Goal: Transaction & Acquisition: Book appointment/travel/reservation

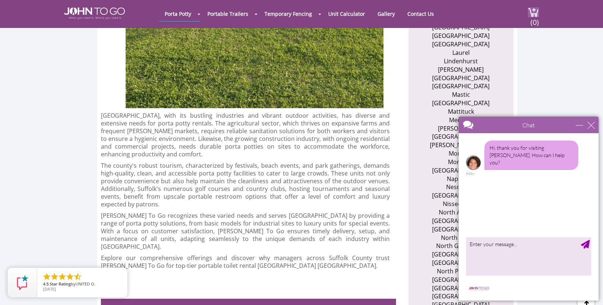
scroll to position [881, 0]
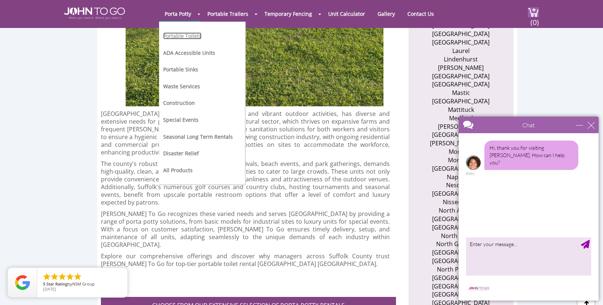
click at [178, 38] on link "Portable Toilets" at bounding box center [182, 35] width 38 height 7
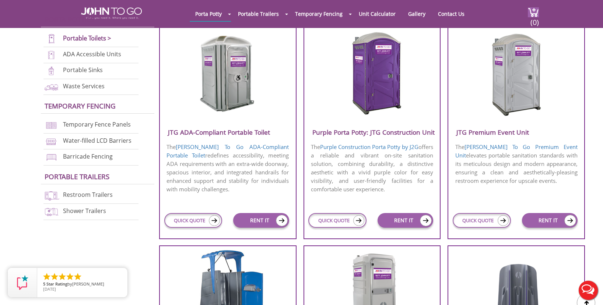
scroll to position [287, 0]
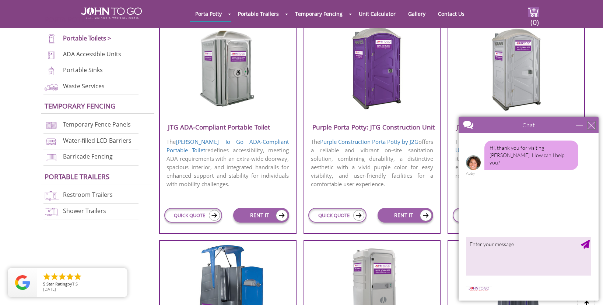
click at [593, 124] on div "close" at bounding box center [590, 125] width 7 height 7
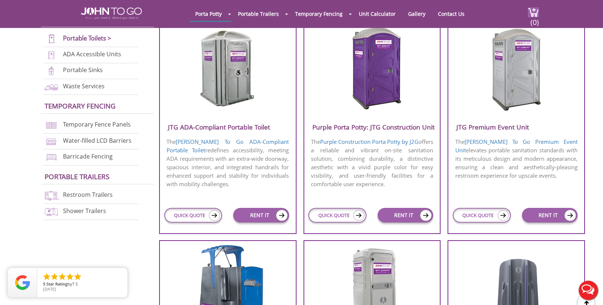
scroll to position [0, 0]
click at [591, 293] on button "Live Chat" at bounding box center [587, 290] width 29 height 29
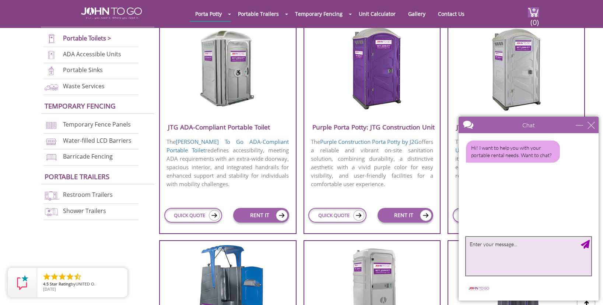
click at [484, 254] on textarea "type your message" at bounding box center [528, 256] width 125 height 39
type textarea "I'm looking for a quote to rent just one restroom"
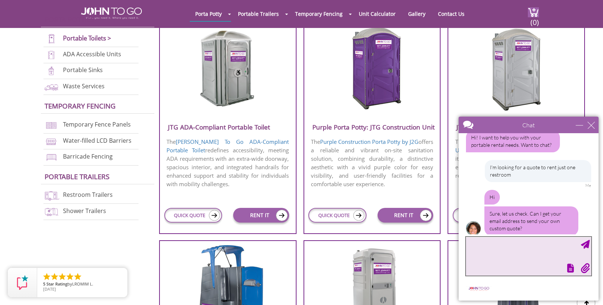
scroll to position [19, 0]
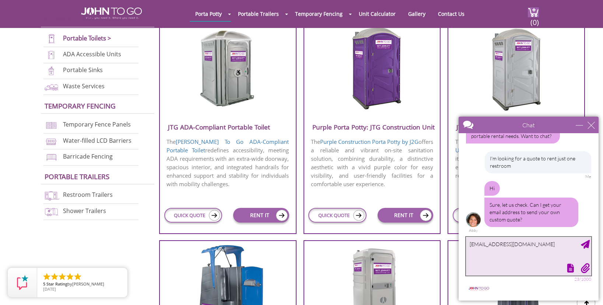
type textarea "[EMAIL_ADDRESS][DOMAIN_NAME]"
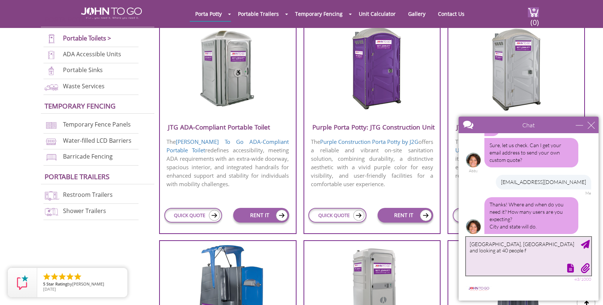
scroll to position [101, 0]
type textarea "[GEOGRAPHIC_DATA], [GEOGRAPHIC_DATA] and looking at 40 people for the party"
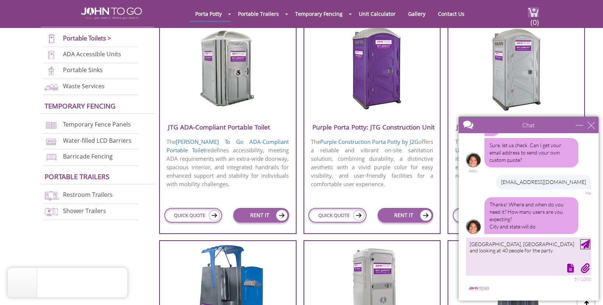
click at [586, 243] on div "Send Message" at bounding box center [585, 244] width 9 height 9
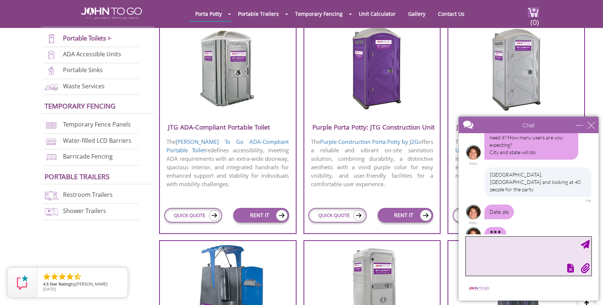
scroll to position [131, 0]
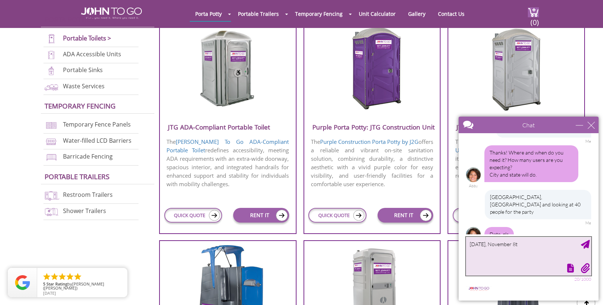
type textarea "[DATE]"
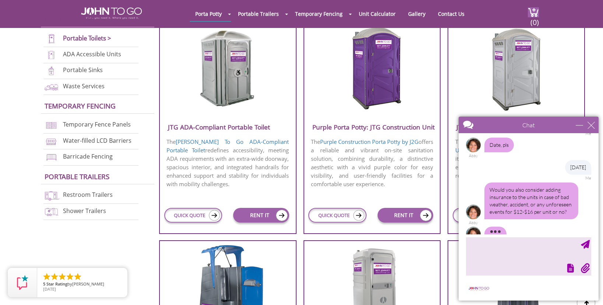
scroll to position [198, 0]
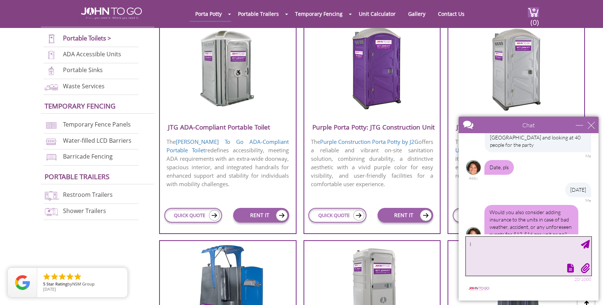
type textarea "I"
click at [590, 244] on textarea "I would consider depending on the actual price of the unit" at bounding box center [528, 256] width 125 height 39
type textarea "I would consider depending on the actual price of the unit"
click at [587, 248] on div "Send Message" at bounding box center [585, 244] width 9 height 9
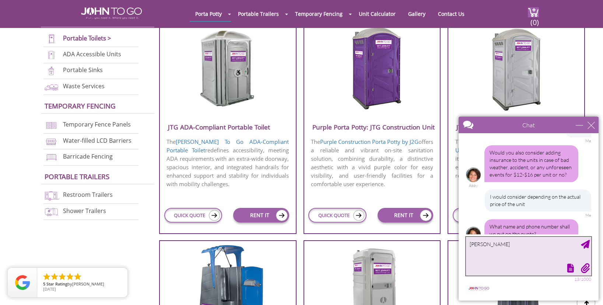
scroll to position [280, 0]
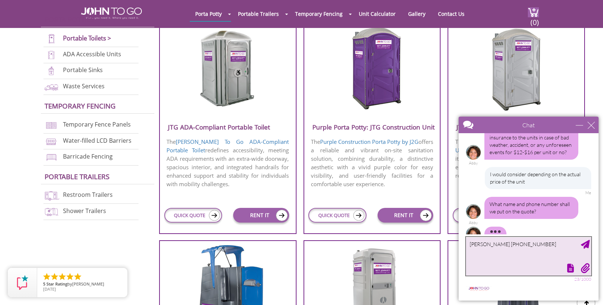
type textarea "[PERSON_NAME] [PHONE_NUMBER]"
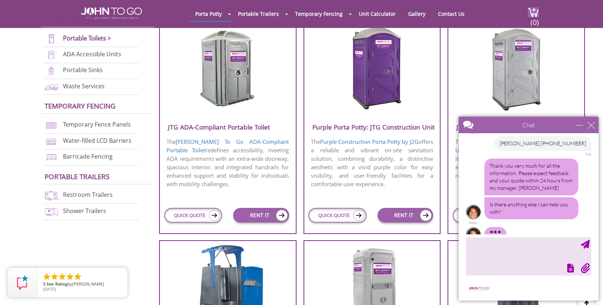
scroll to position [348, 0]
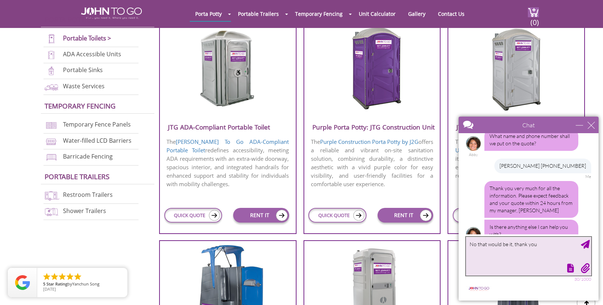
type textarea "No that would be it, thank you"
click at [587, 246] on div "Send Message" at bounding box center [585, 244] width 9 height 9
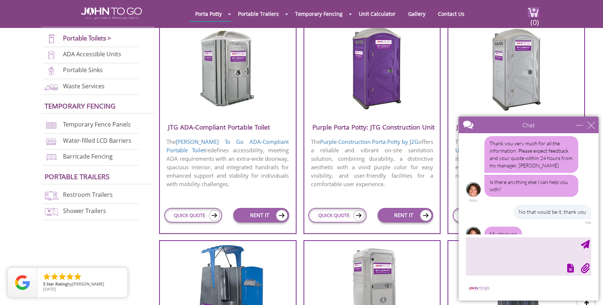
scroll to position [417, 0]
